Goal: Task Accomplishment & Management: Complete application form

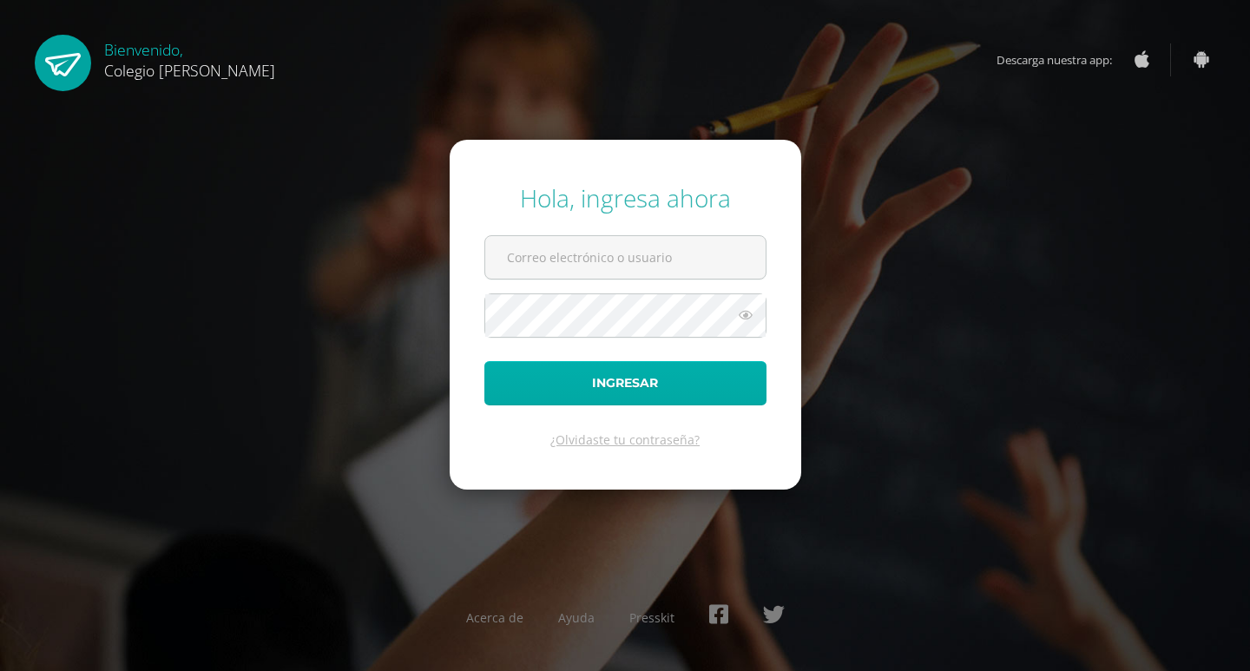
type input "[EMAIL_ADDRESS][DOMAIN_NAME]"
click at [645, 385] on button "Ingresar" at bounding box center [626, 383] width 282 height 44
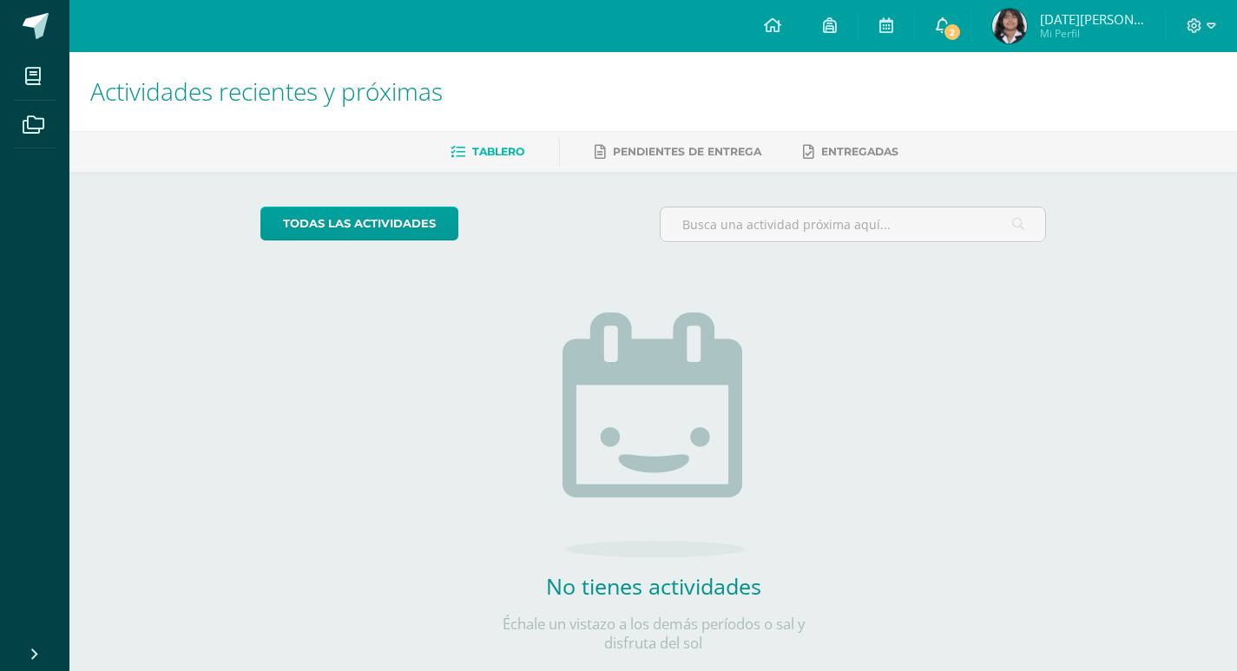
click at [971, 13] on link "2" at bounding box center [943, 26] width 56 height 52
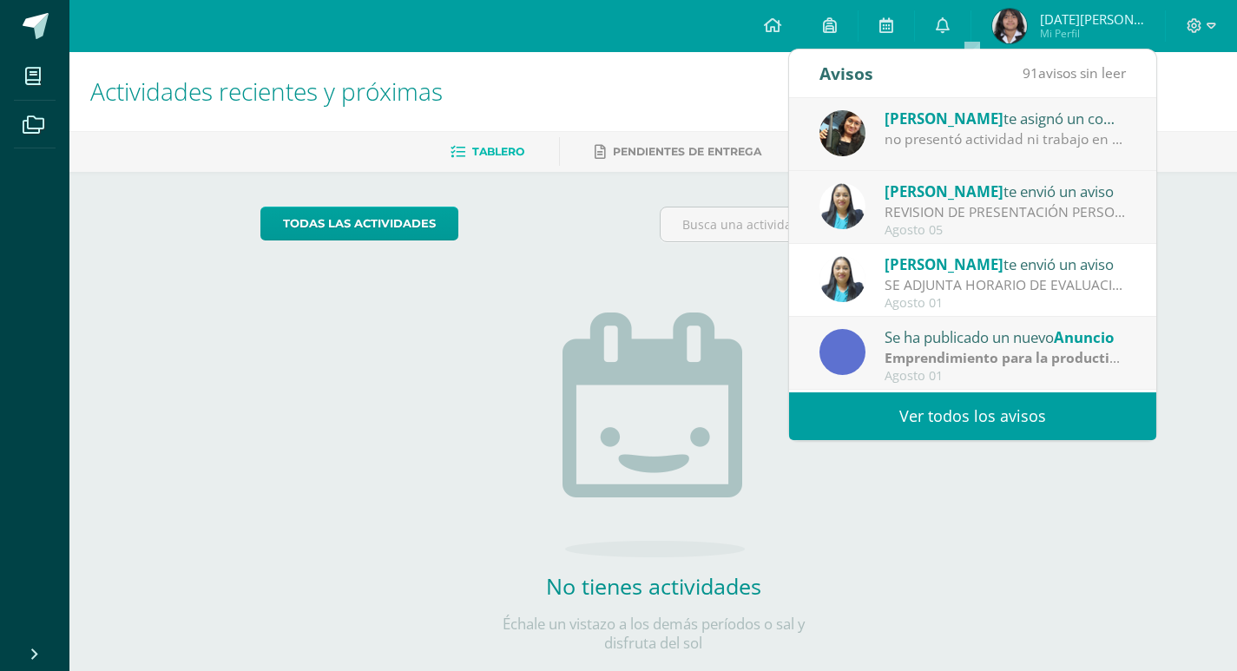
click at [1030, 143] on div "no presentó actividad ni trabajo en clase, se le dió tiempo" at bounding box center [1005, 139] width 241 height 20
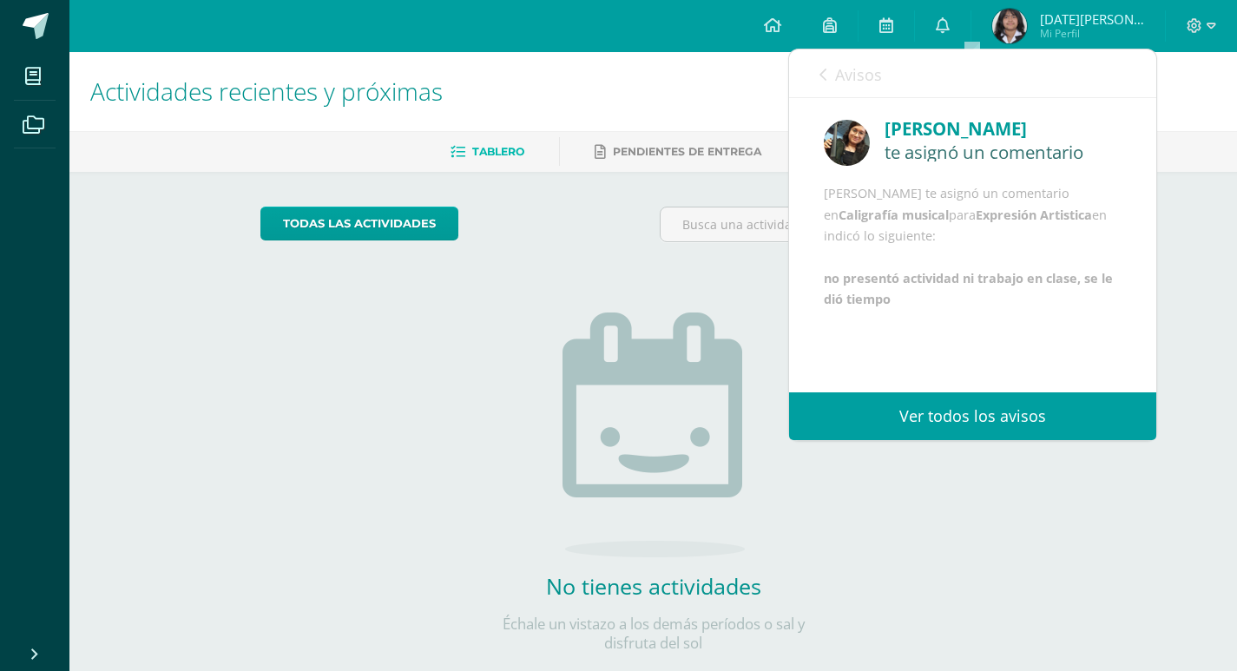
scroll to position [21, 0]
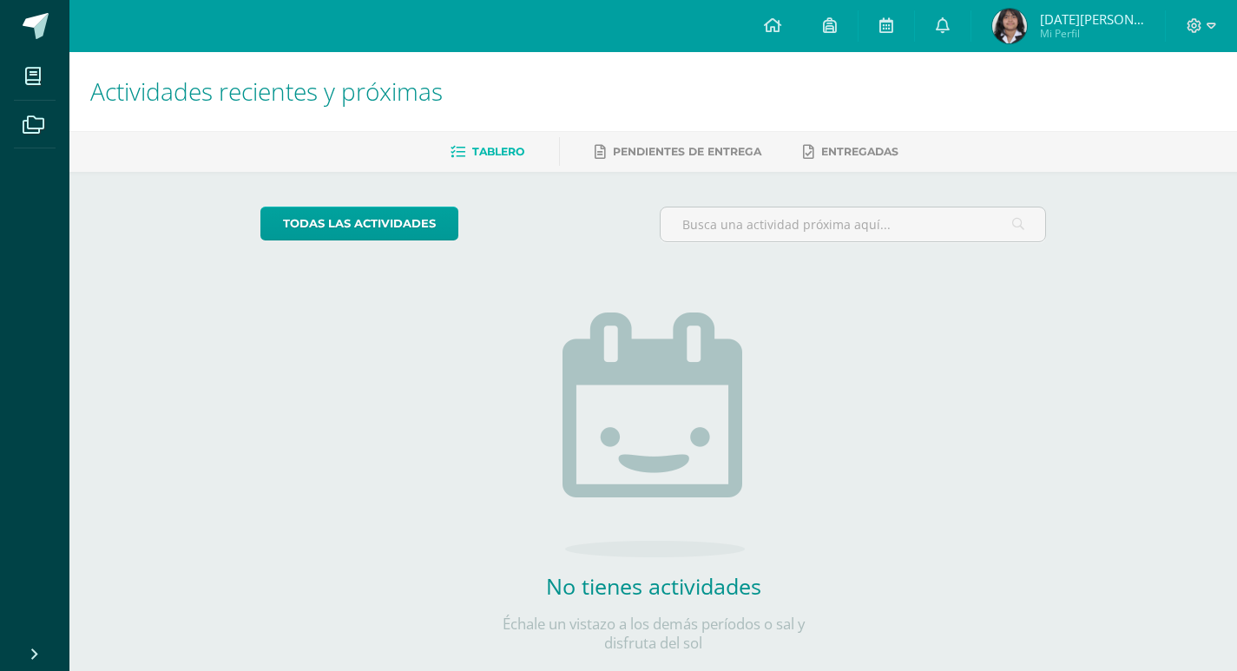
click at [960, 562] on div "todas las Actividades No tienes actividades Échale un vistazo a los demás perío…" at bounding box center [653, 440] width 855 height 537
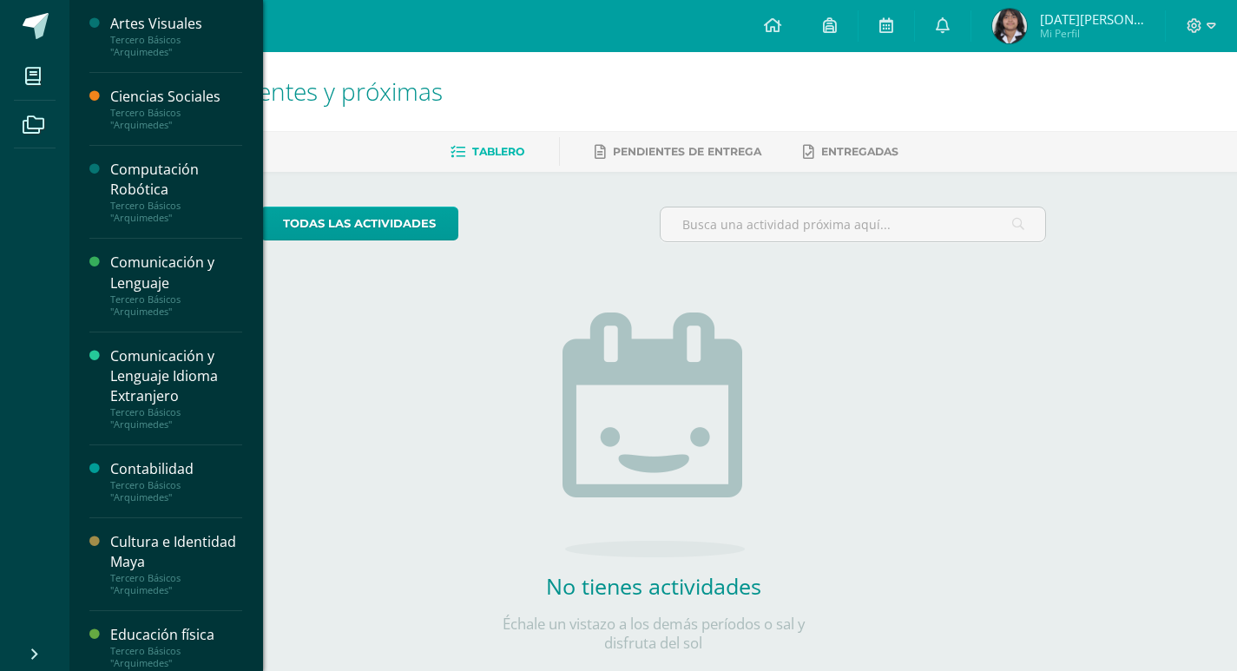
click at [194, 173] on div "Computación Robótica" at bounding box center [176, 180] width 132 height 40
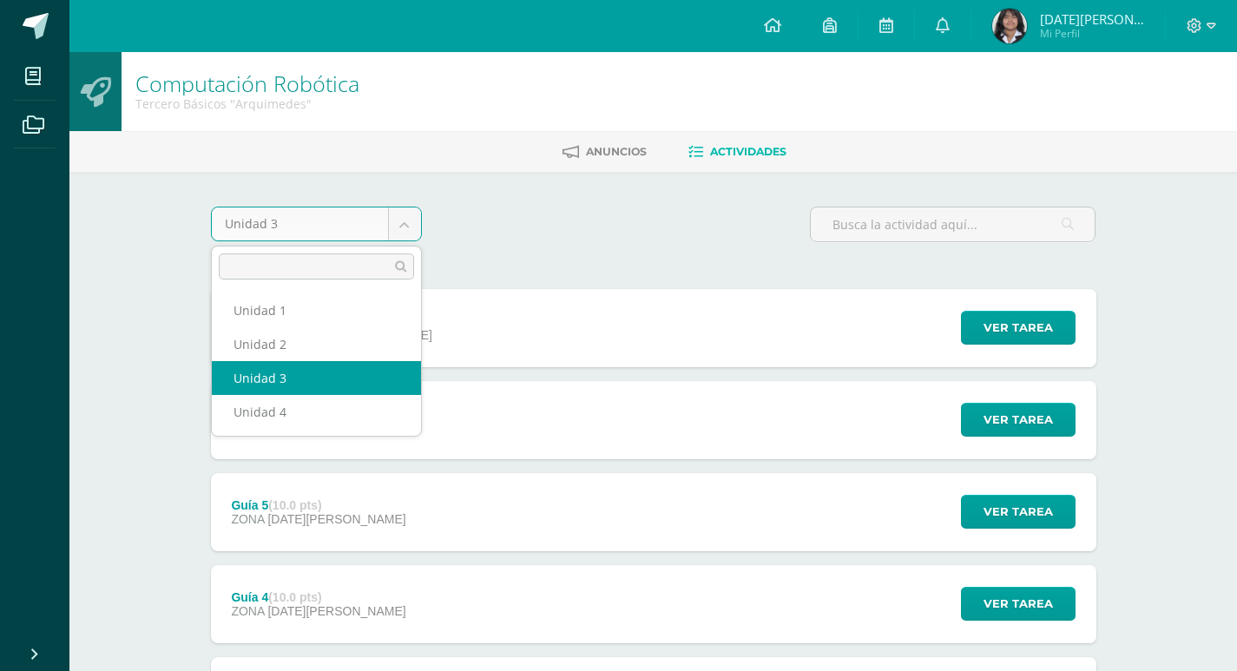
click at [409, 221] on body "Mis cursos Archivos Cerrar panel Artes Visuales Tercero Básicos "[PERSON_NAME]"…" at bounding box center [618, 563] width 1237 height 1127
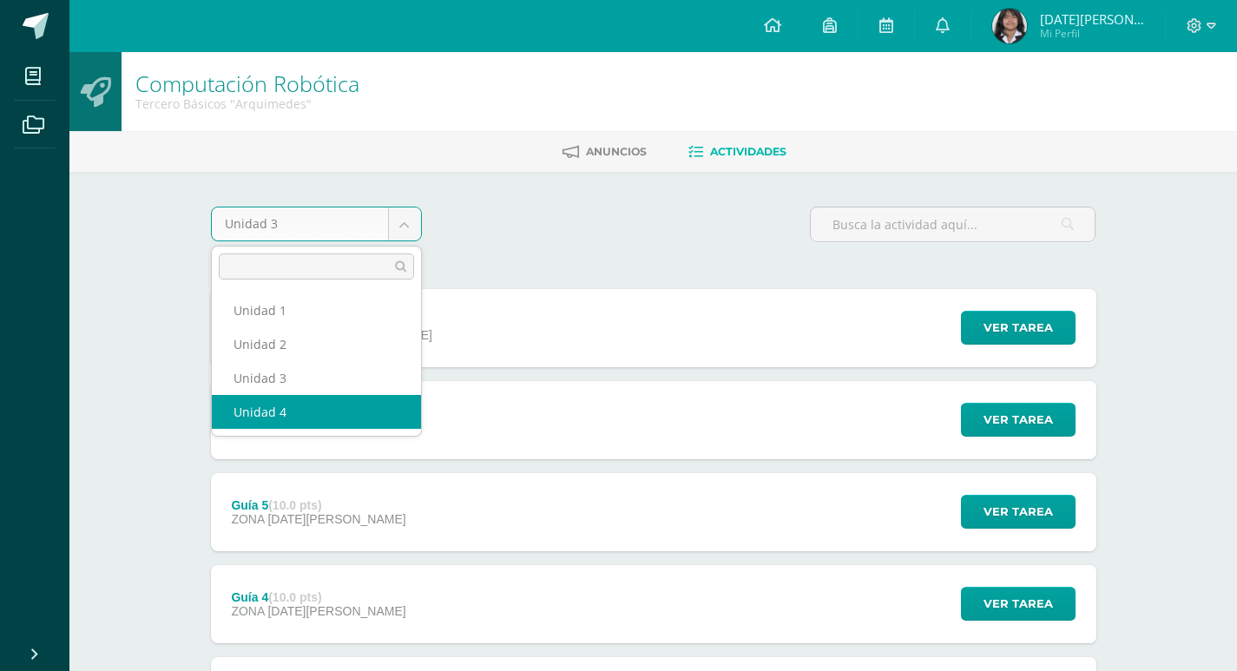
select select "Unidad 4"
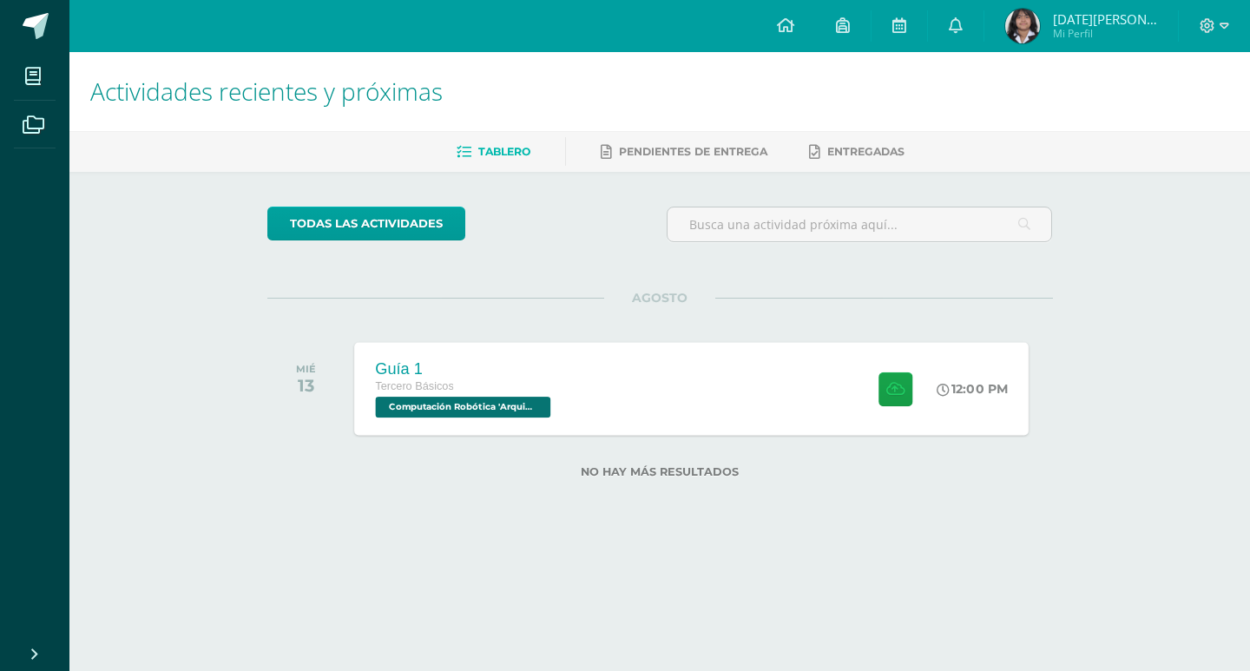
click at [673, 362] on div "Guía 1 Tercero Básicos Computación Robótica 'Arquimedes' 12:00 PM Guía 1 Comput…" at bounding box center [691, 388] width 675 height 93
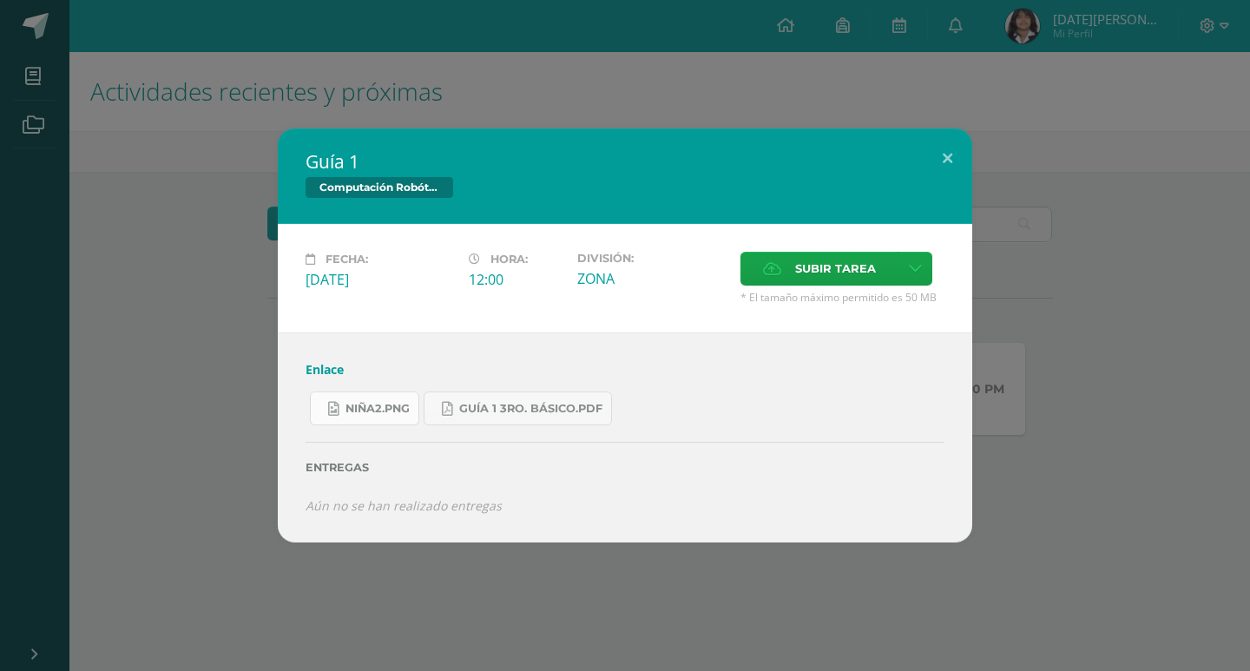
click at [388, 403] on span "niña2.png" at bounding box center [378, 409] width 64 height 14
click at [847, 287] on div "Subir tarea" at bounding box center [843, 271] width 204 height 38
click at [835, 270] on span "Subir tarea" at bounding box center [835, 269] width 81 height 32
click at [0, 0] on input "Subir tarea" at bounding box center [0, 0] width 0 height 0
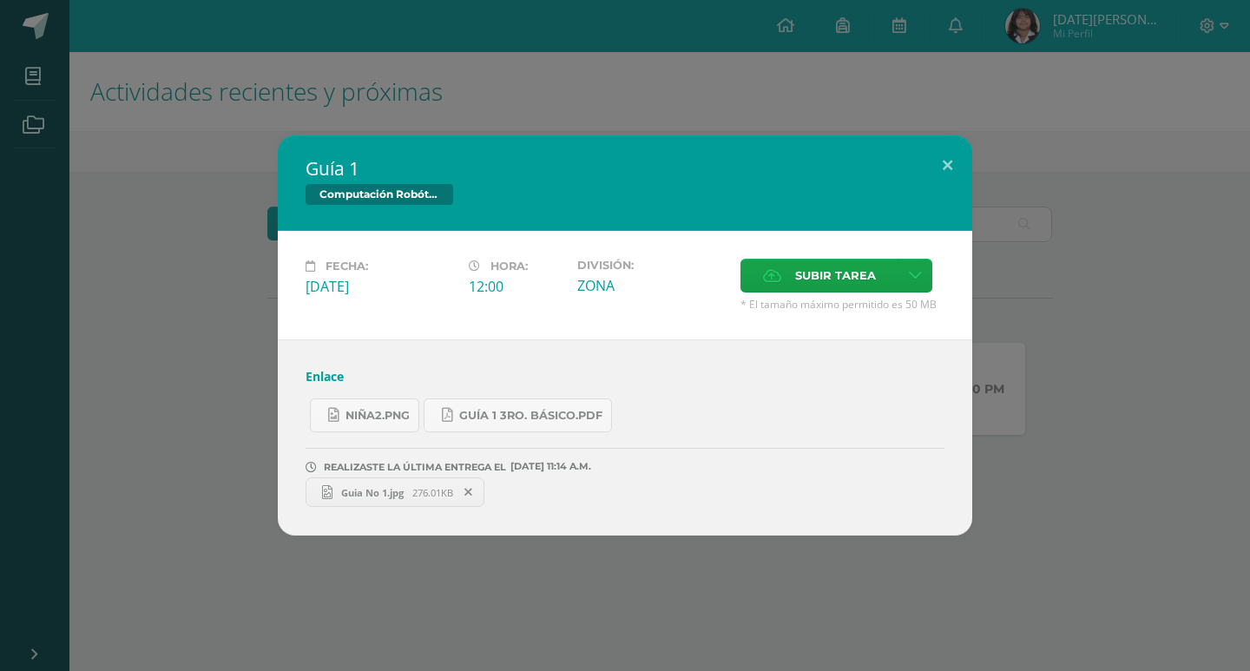
click at [420, 483] on link "Guia No 1.jpg 276.01KB" at bounding box center [395, 493] width 179 height 30
click at [812, 255] on div "Fecha: Miércoles 13 de Agosto Hora: 12:00 División: ZONA Subir tarea Cancelar" at bounding box center [625, 285] width 695 height 109
click at [808, 274] on span "Subir tarea" at bounding box center [835, 276] width 81 height 32
click at [0, 0] on input "Subir tarea" at bounding box center [0, 0] width 0 height 0
click at [818, 263] on span "Subir tarea" at bounding box center [835, 276] width 81 height 32
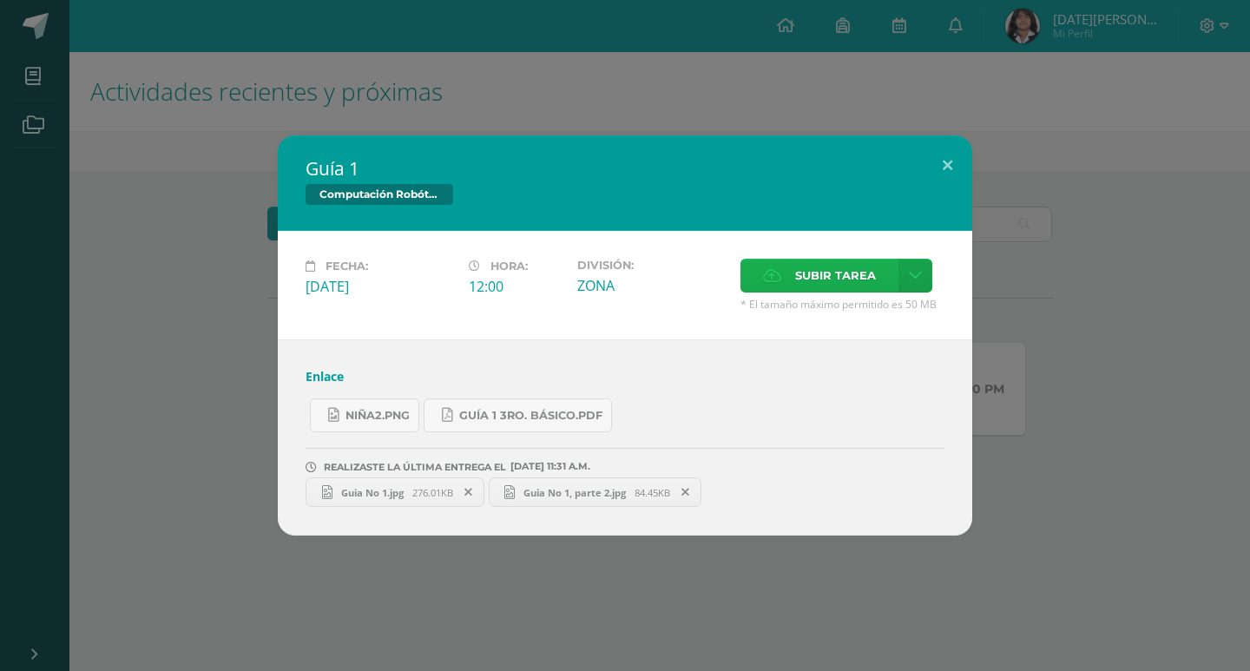
click at [0, 0] on input "Subir tarea" at bounding box center [0, 0] width 0 height 0
click at [834, 490] on span "Guia No 1, parte 3.jpg" at bounding box center [793, 492] width 120 height 13
